Goal: Transaction & Acquisition: Download file/media

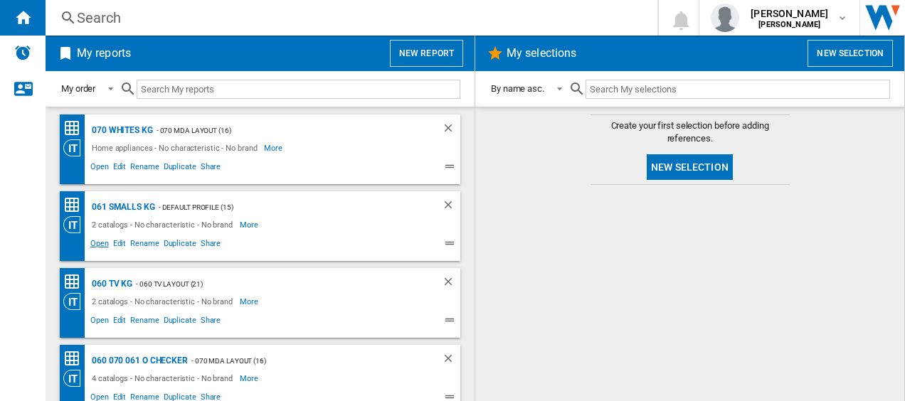
click at [101, 250] on span "Open" at bounding box center [99, 245] width 23 height 17
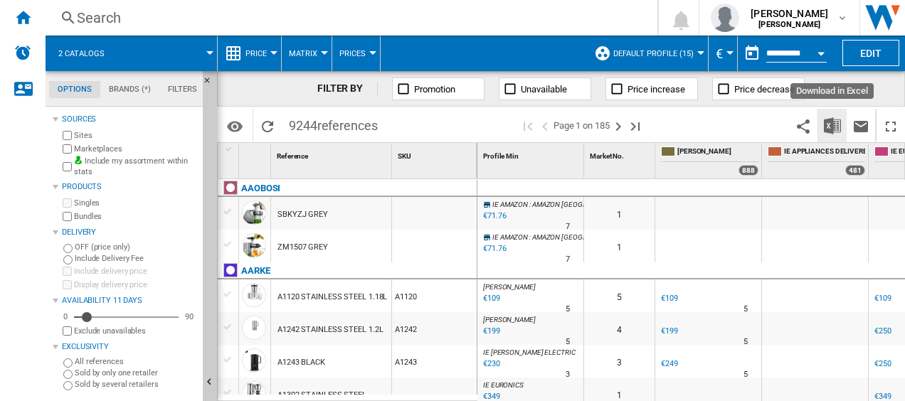
click at [831, 130] on img "Download in Excel" at bounding box center [831, 125] width 17 height 17
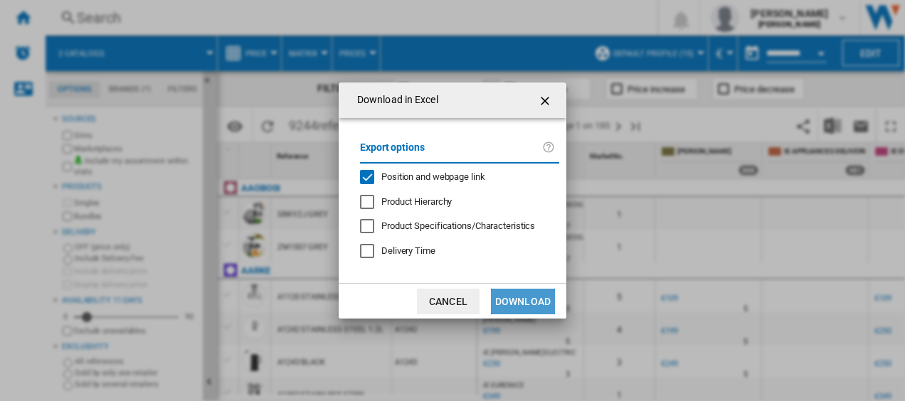
click at [542, 300] on button "Download" at bounding box center [523, 302] width 64 height 26
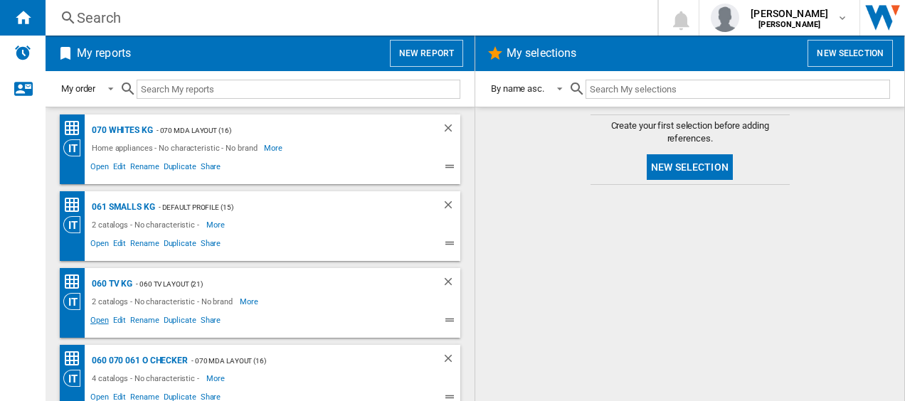
click at [98, 319] on span "Open" at bounding box center [99, 322] width 23 height 17
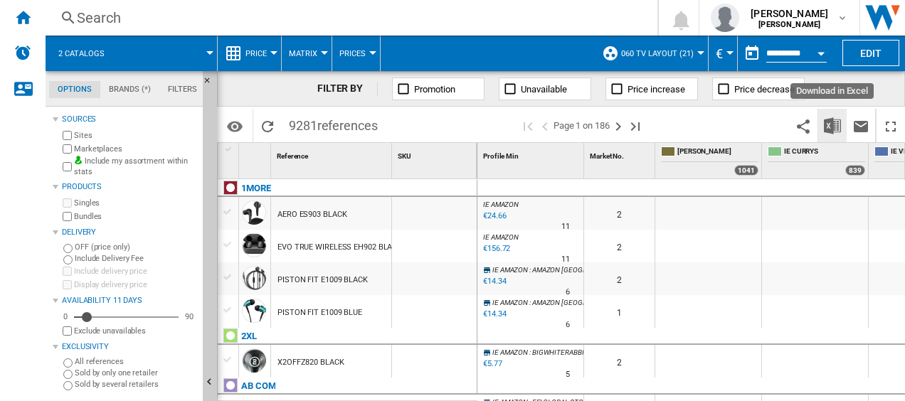
click at [835, 129] on img "Download in Excel" at bounding box center [831, 125] width 17 height 17
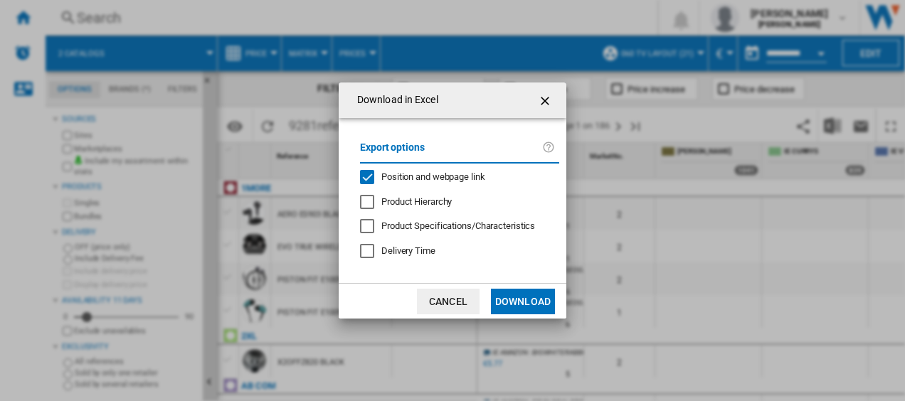
click at [526, 304] on button "Download" at bounding box center [523, 302] width 64 height 26
